Goal: Understand process/instructions: Learn how to perform a task or action

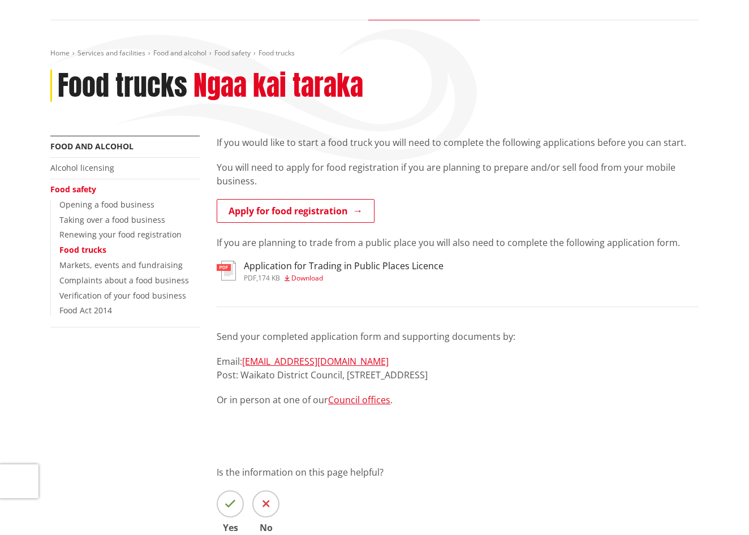
scroll to position [79, 0]
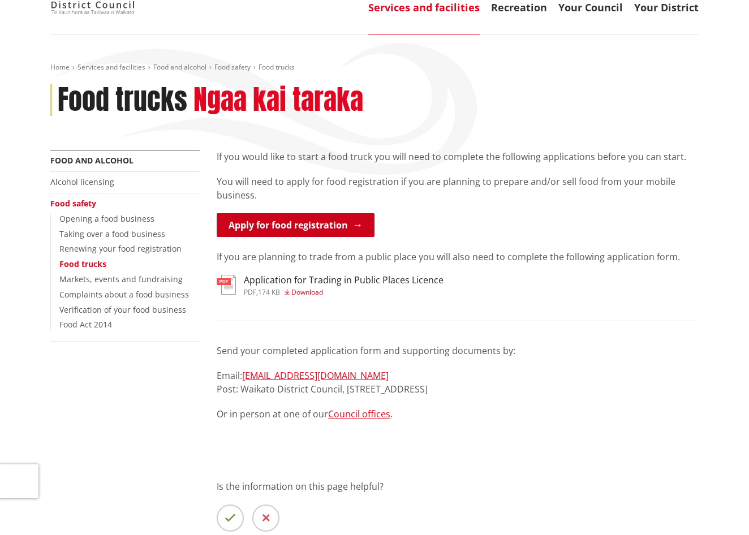
click at [301, 230] on link "Apply for food registration" at bounding box center [296, 225] width 158 height 24
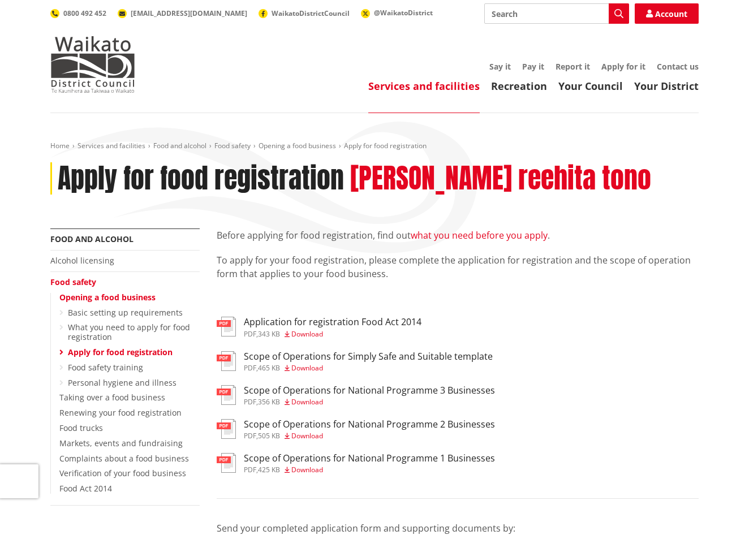
click at [477, 234] on link "what you need before you apply" at bounding box center [478, 235] width 137 height 12
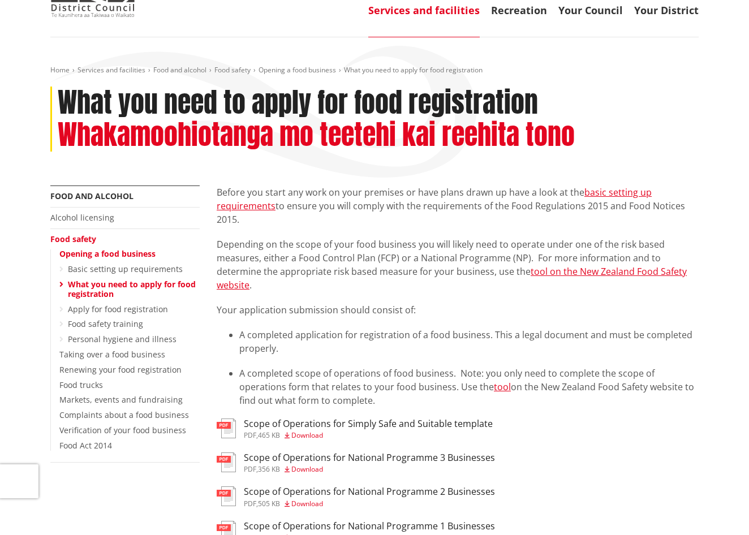
scroll to position [76, 0]
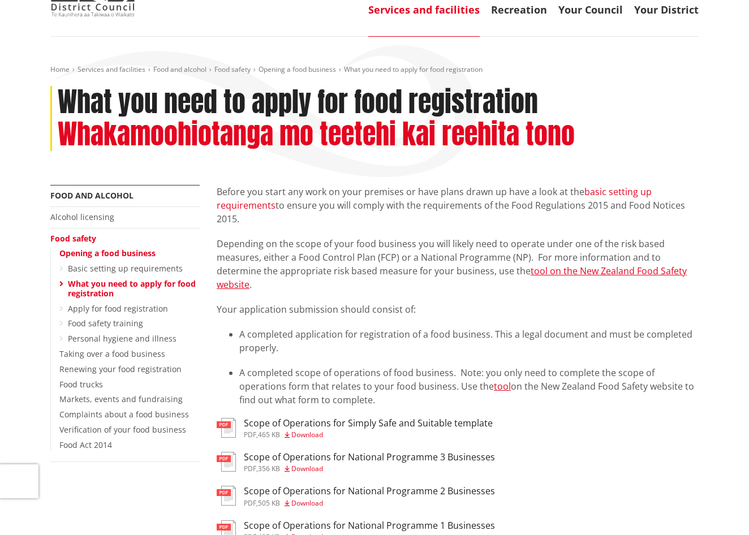
click at [615, 192] on link "basic setting up requirements" at bounding box center [434, 198] width 435 height 26
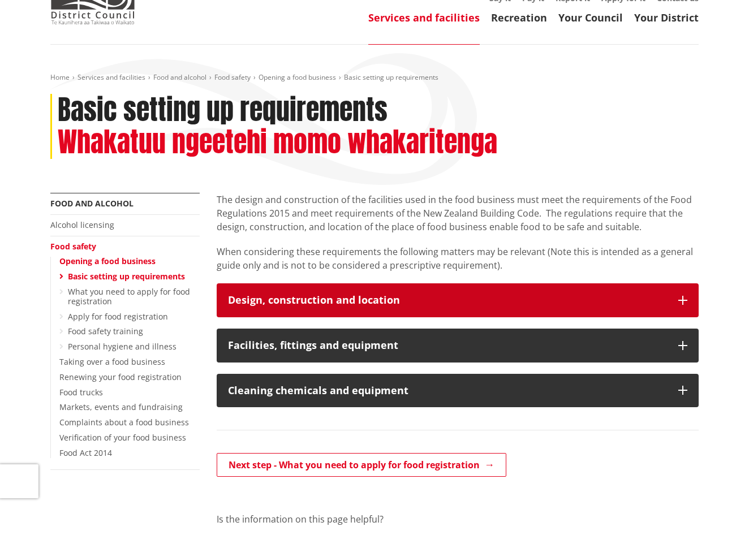
scroll to position [74, 0]
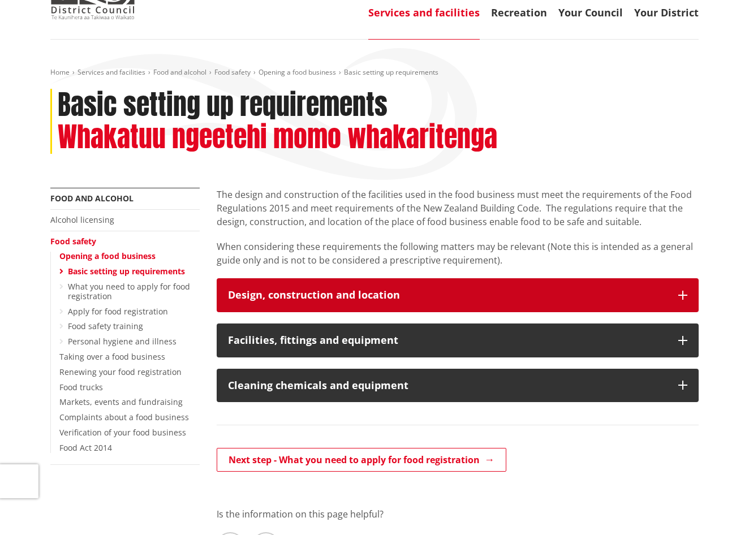
click at [681, 294] on icon "button" at bounding box center [682, 295] width 9 height 9
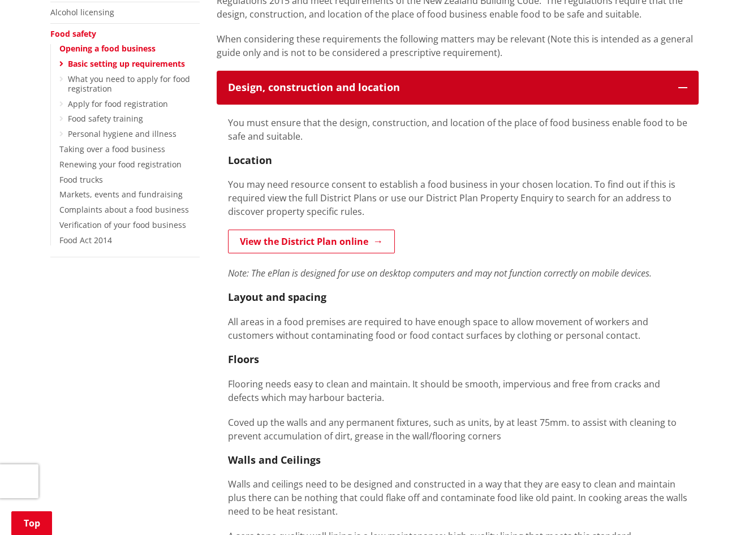
scroll to position [282, 0]
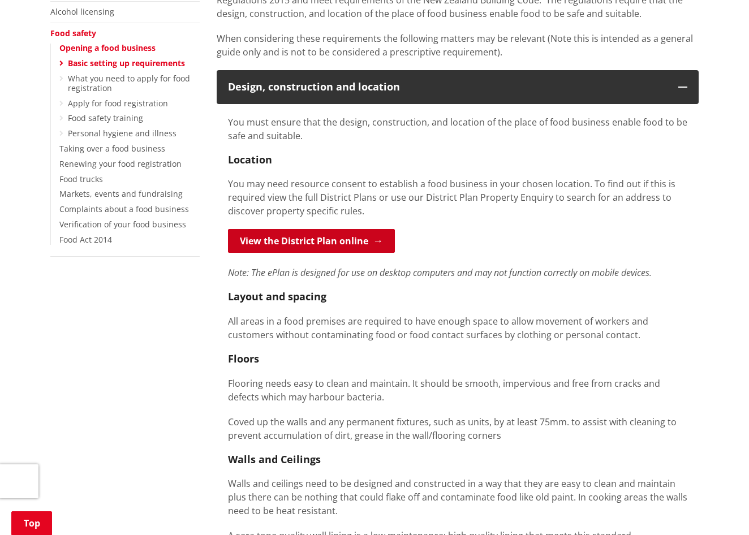
click at [373, 245] on link "View the District Plan online" at bounding box center [311, 241] width 167 height 24
